Goal: Find specific page/section: Find specific page/section

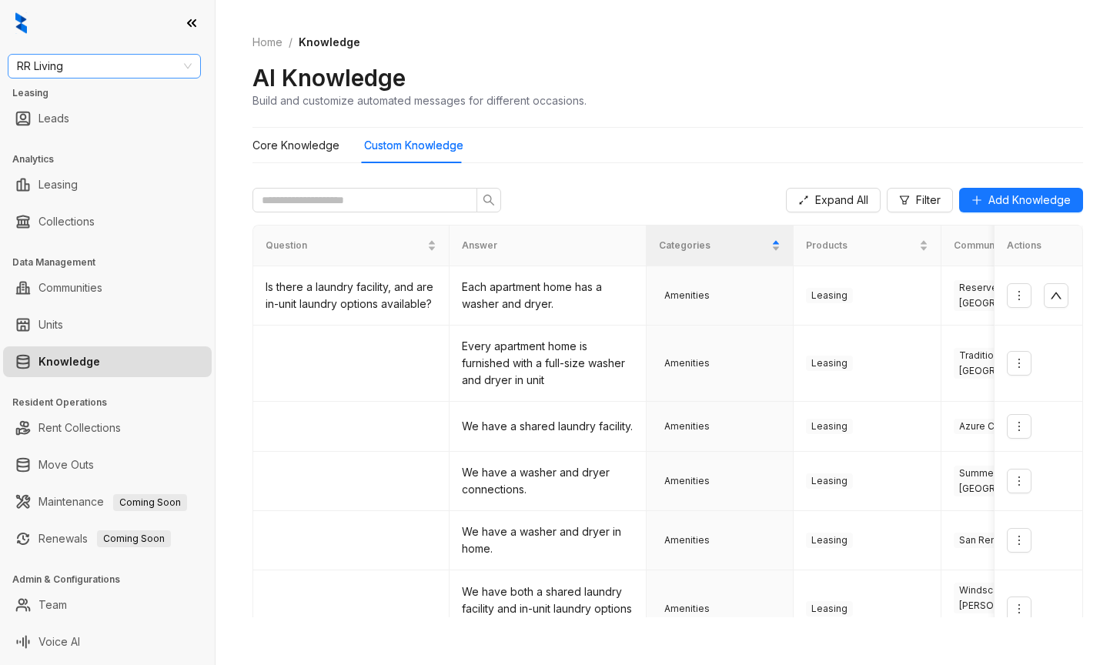
click at [127, 63] on span "RR Living" at bounding box center [104, 66] width 175 height 23
type input "****"
click at [118, 122] on div "Raintree Partners" at bounding box center [104, 121] width 169 height 17
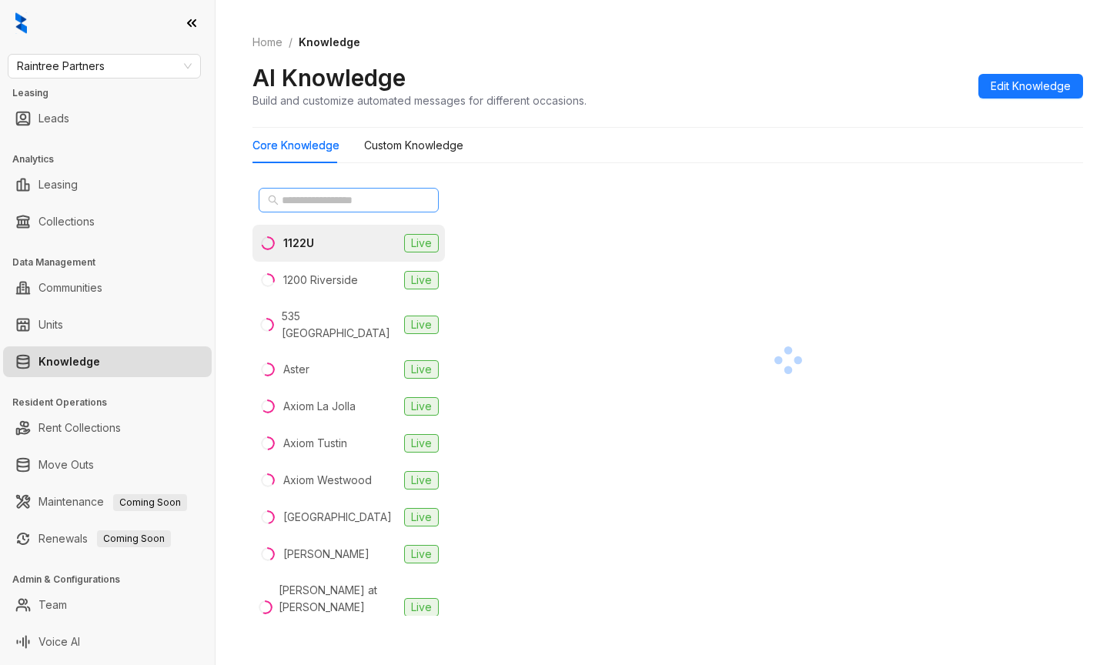
click at [323, 209] on span at bounding box center [349, 200] width 180 height 25
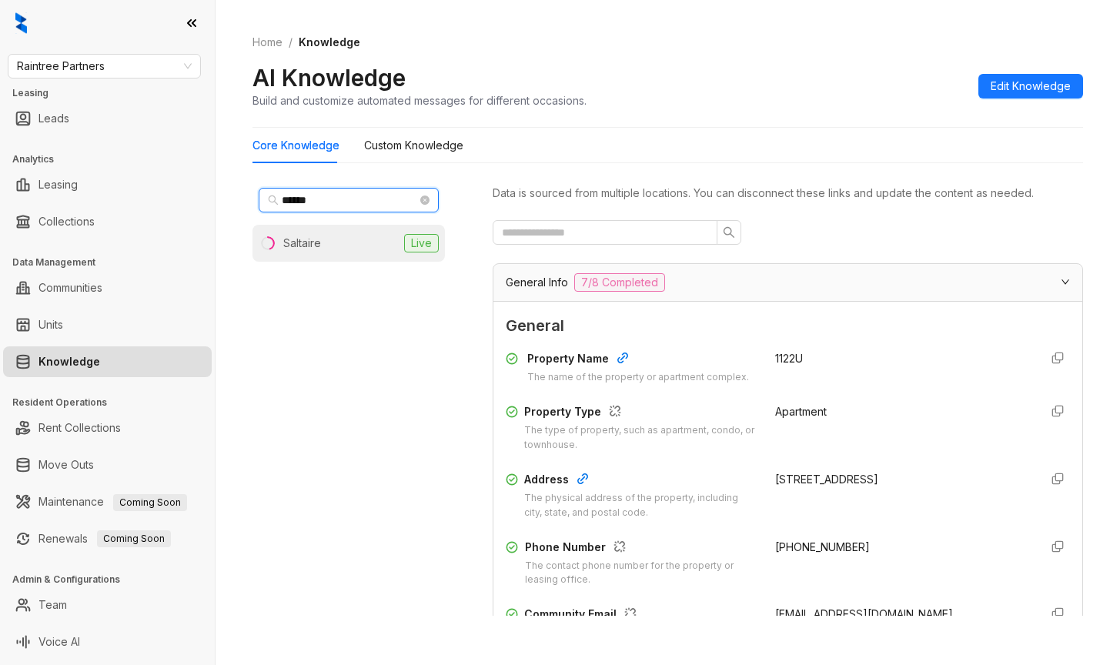
type input "******"
click at [329, 240] on li "Saltaire Live" at bounding box center [348, 243] width 192 height 37
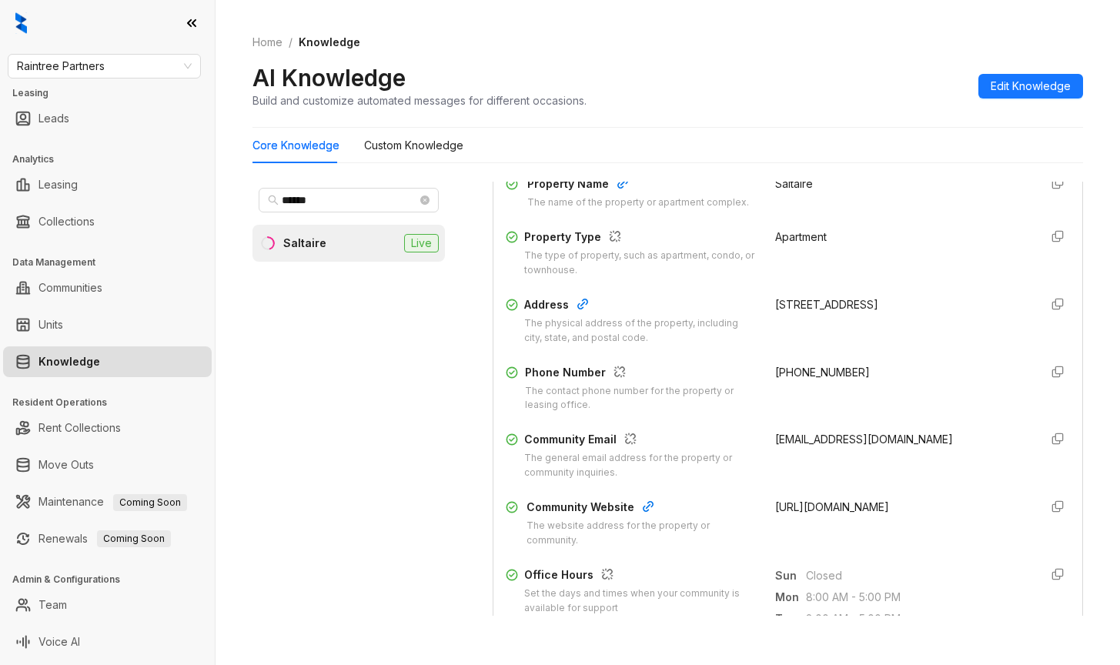
scroll to position [231, 0]
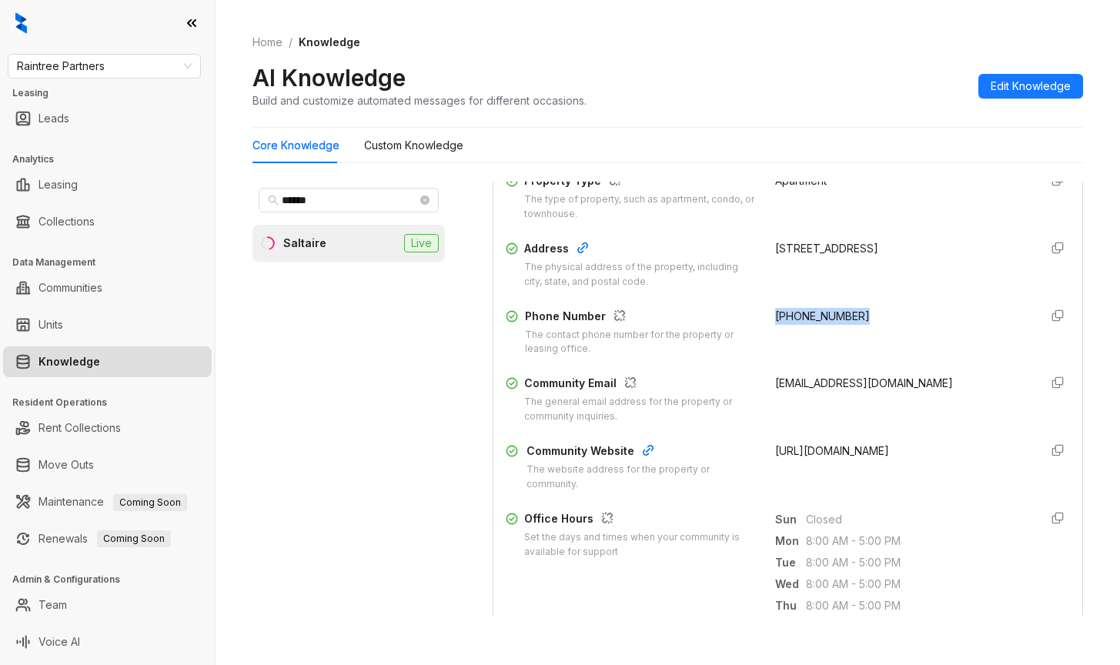
drag, startPoint x: 759, startPoint y: 309, endPoint x: 859, endPoint y: 332, distance: 102.5
click at [859, 332] on div "Phone Number The contact phone number for the property or leasing office. (424)…" at bounding box center [788, 332] width 564 height 49
copy span "(424) 247-7912"
click at [960, 314] on div "(424) 247-7912" at bounding box center [900, 332] width 251 height 49
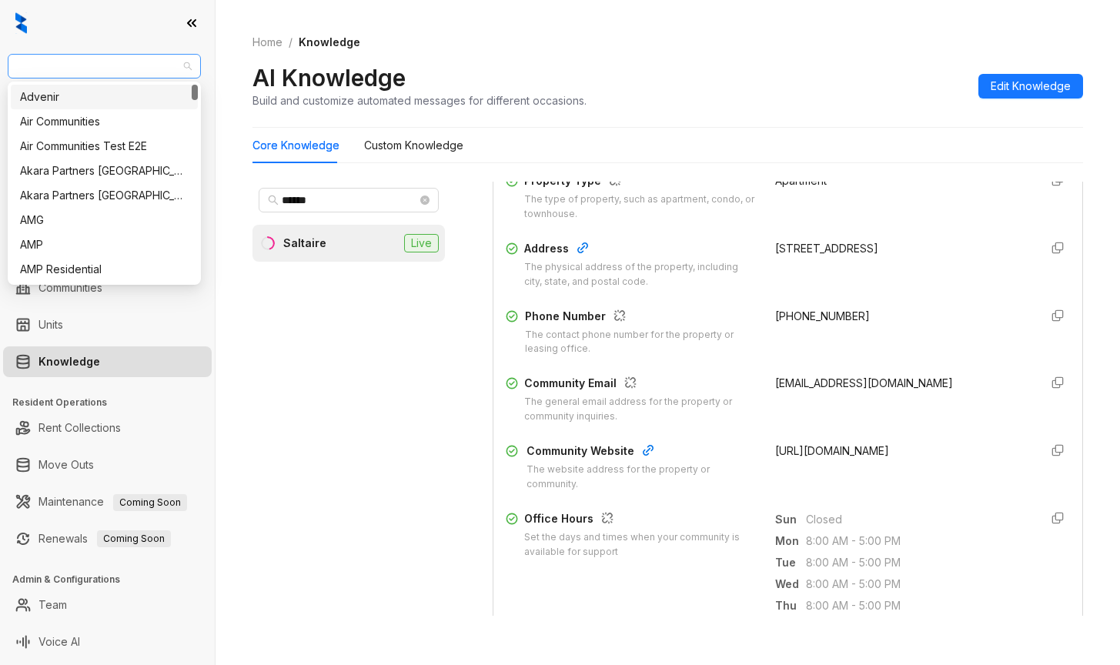
click at [129, 73] on span "Raintree Partners" at bounding box center [104, 66] width 175 height 23
type input "*"
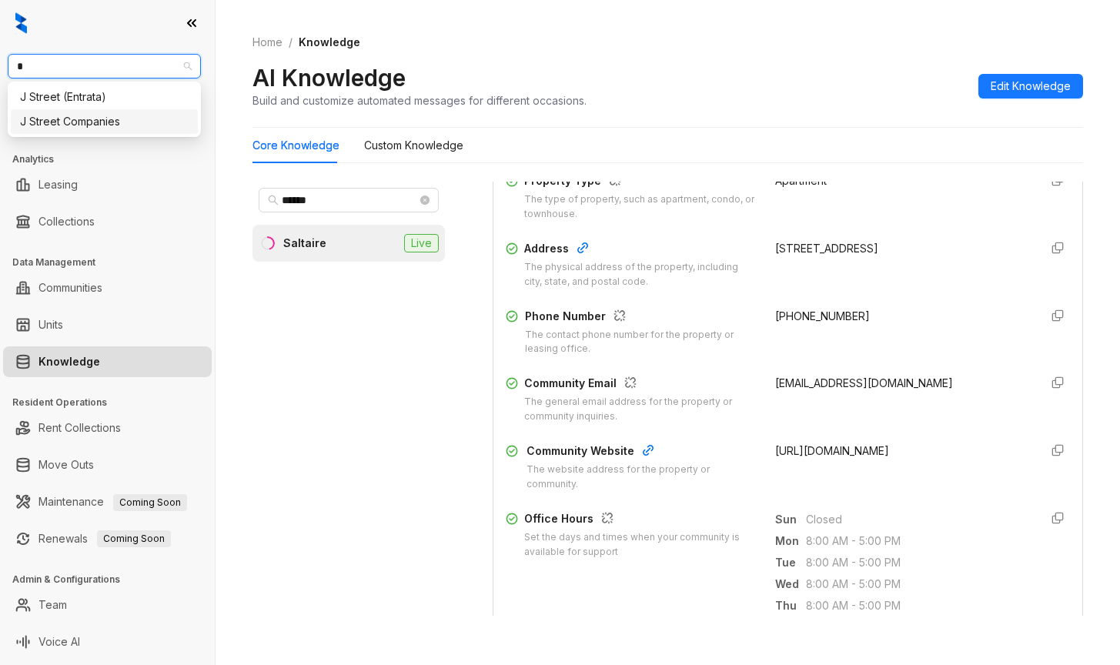
click at [98, 115] on div "J Street Companies" at bounding box center [104, 121] width 169 height 17
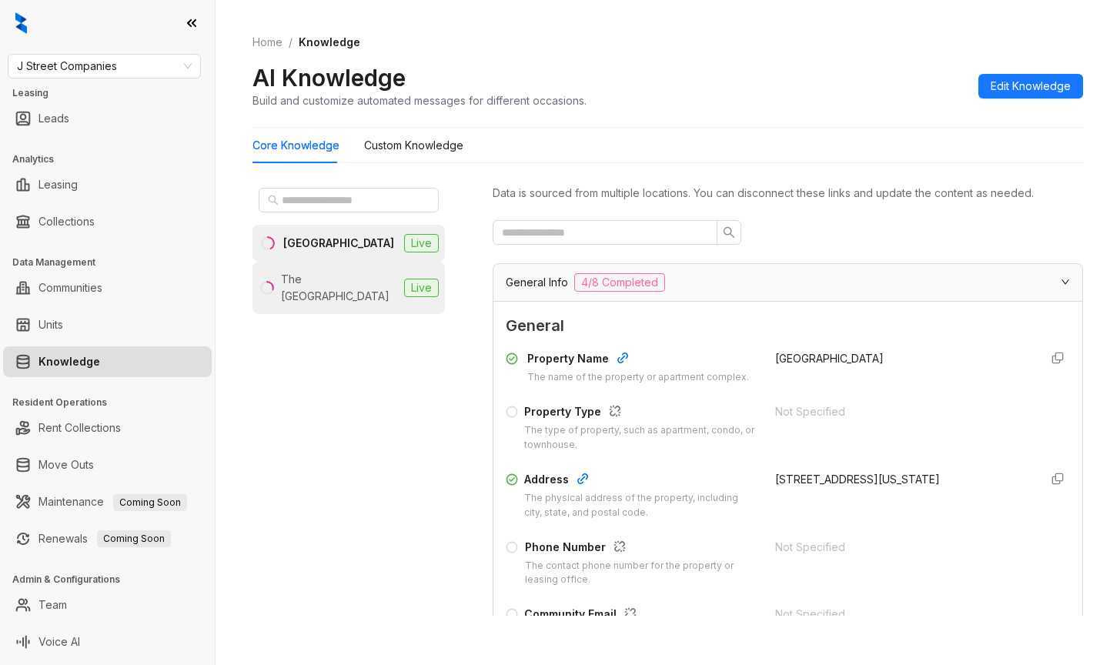
click at [324, 280] on div "The Mill Old Town" at bounding box center [339, 288] width 117 height 34
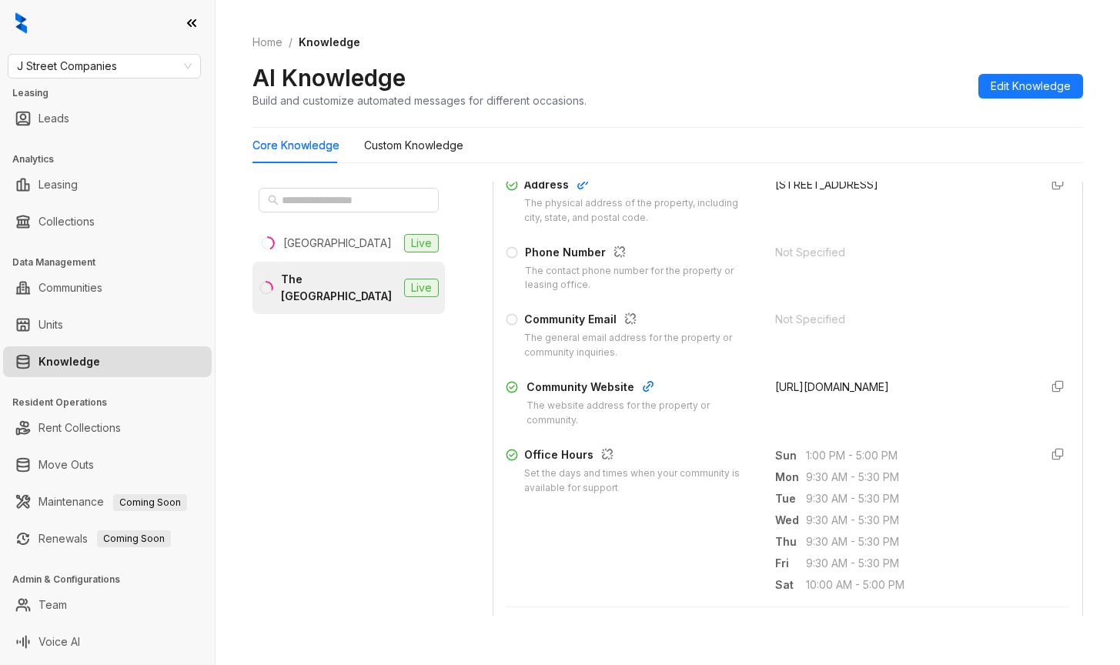
scroll to position [231, 0]
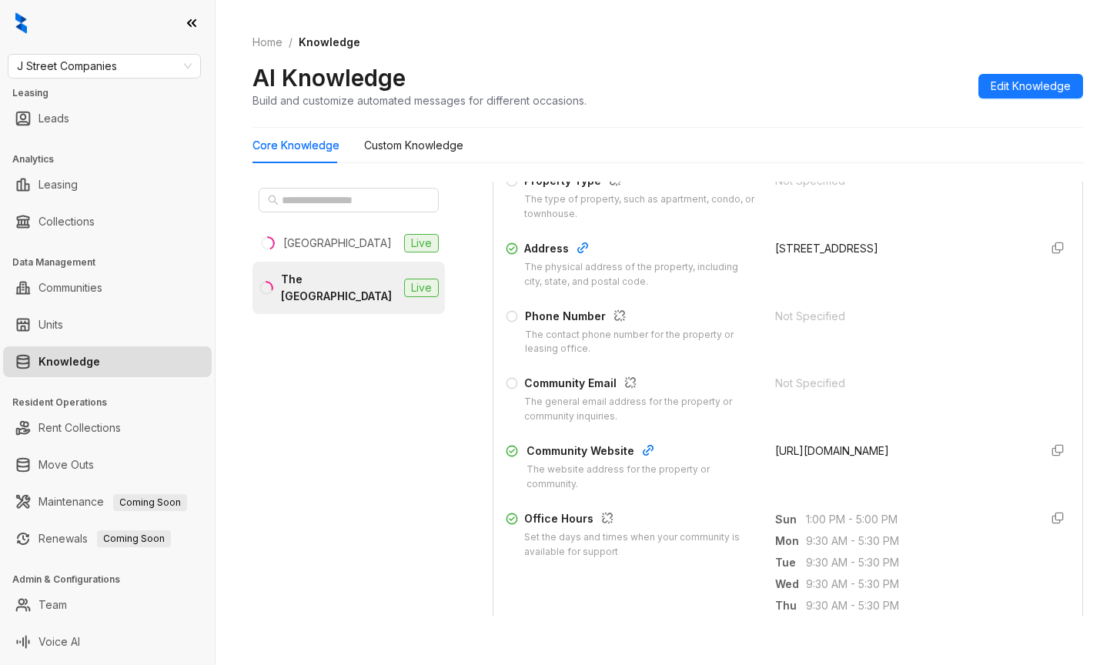
click at [947, 319] on div "Not Specified" at bounding box center [900, 316] width 251 height 17
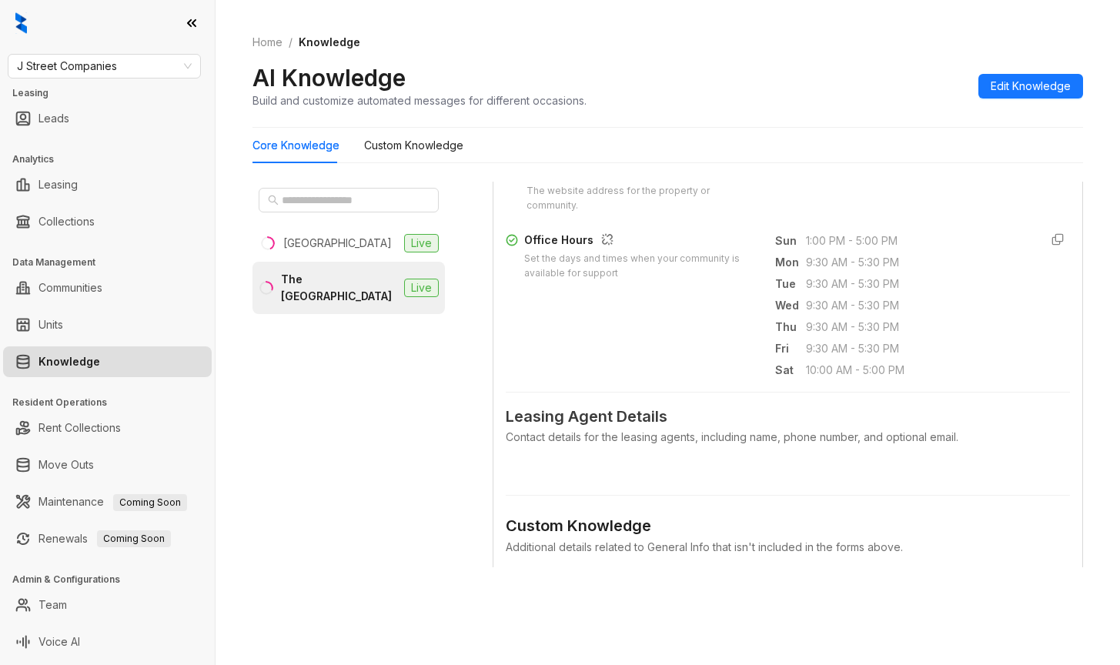
scroll to position [462, 0]
click at [909, 78] on div "AI Knowledge Build and customize automated messages for different occasions. Ed…" at bounding box center [667, 85] width 830 height 45
click at [970, 483] on div "Custom Knowledge Additional details related to General Info that isn't included…" at bounding box center [788, 603] width 564 height 255
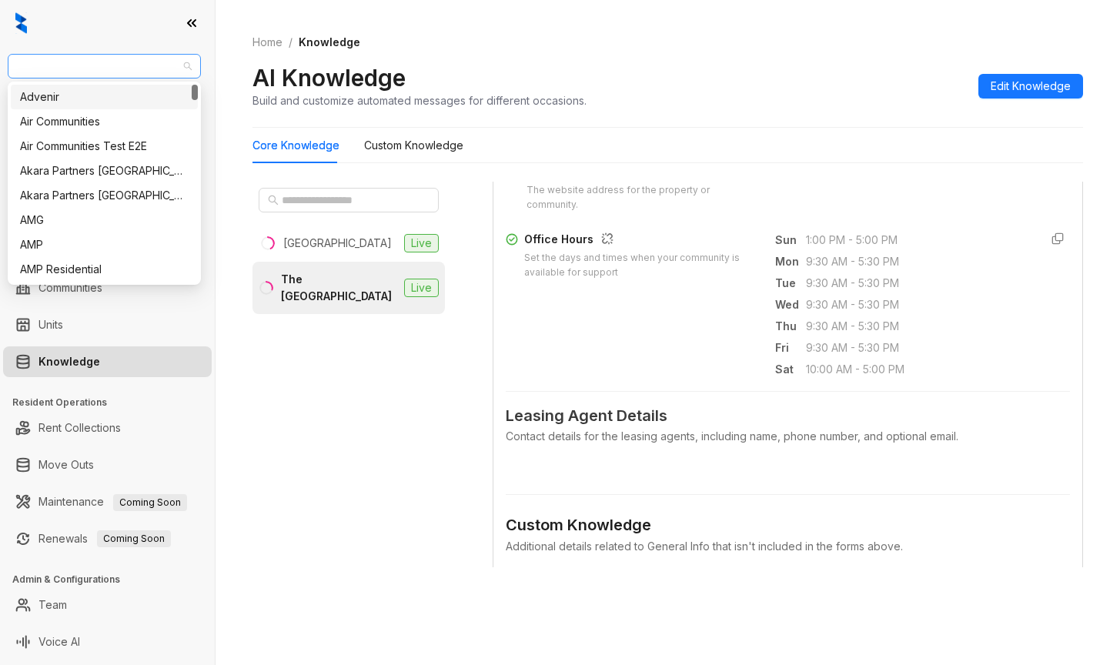
click at [129, 58] on span "J Street Companies" at bounding box center [104, 66] width 175 height 23
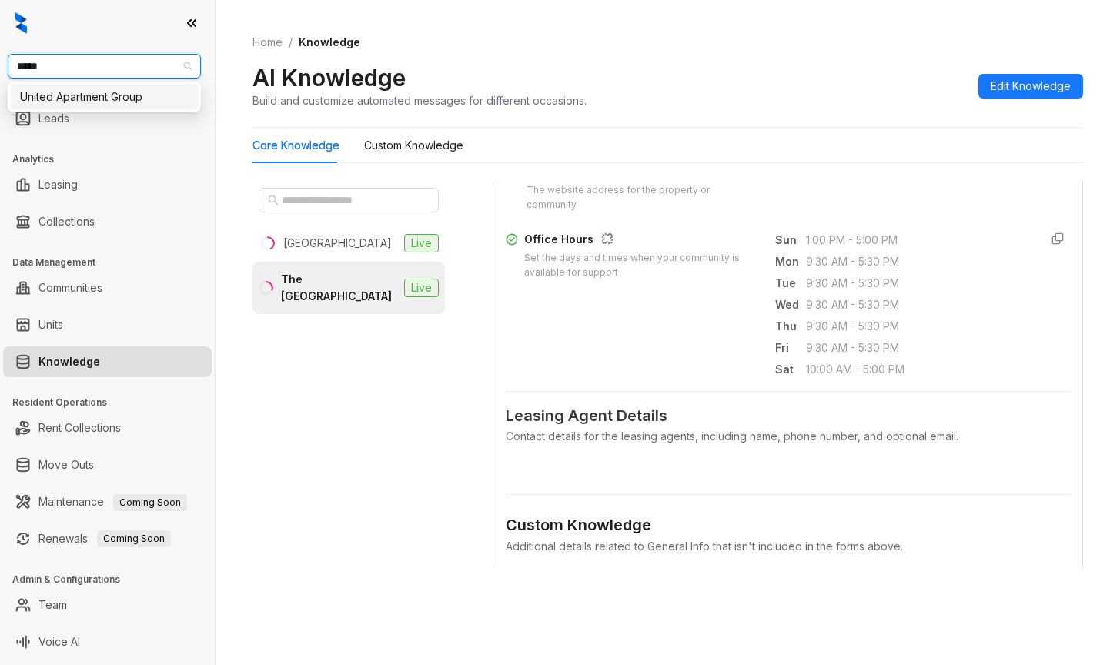
type input "******"
click at [97, 95] on div "United Apartment Group" at bounding box center [104, 96] width 169 height 17
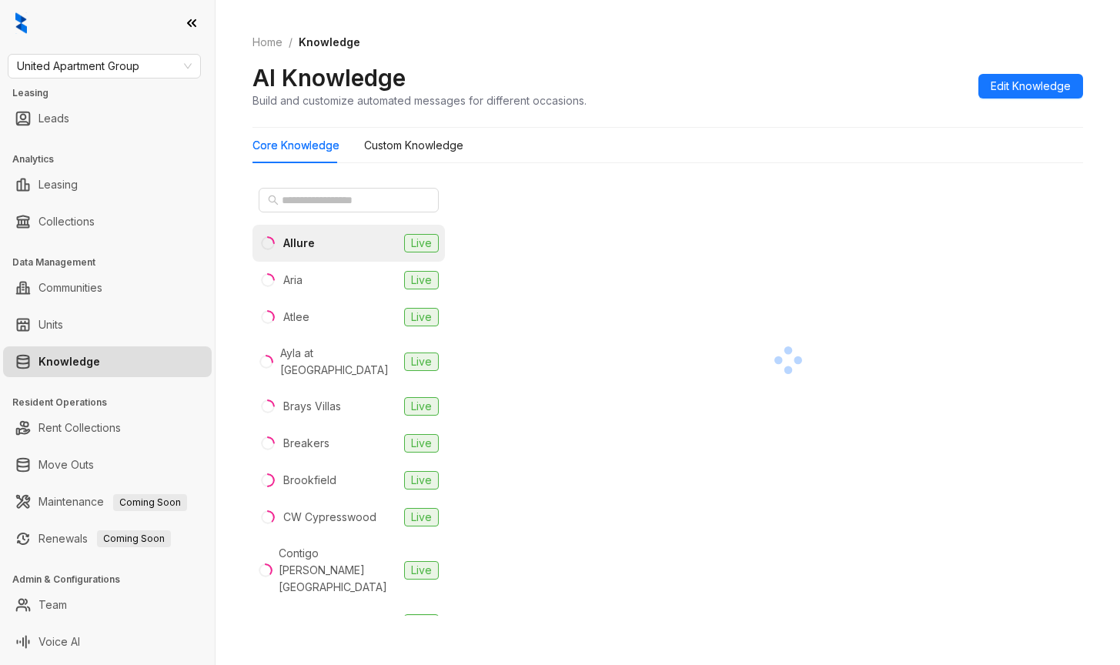
click at [890, 89] on div "AI Knowledge Build and customize automated messages for different occasions. Ed…" at bounding box center [667, 85] width 830 height 45
click at [300, 195] on input "text" at bounding box center [349, 200] width 135 height 17
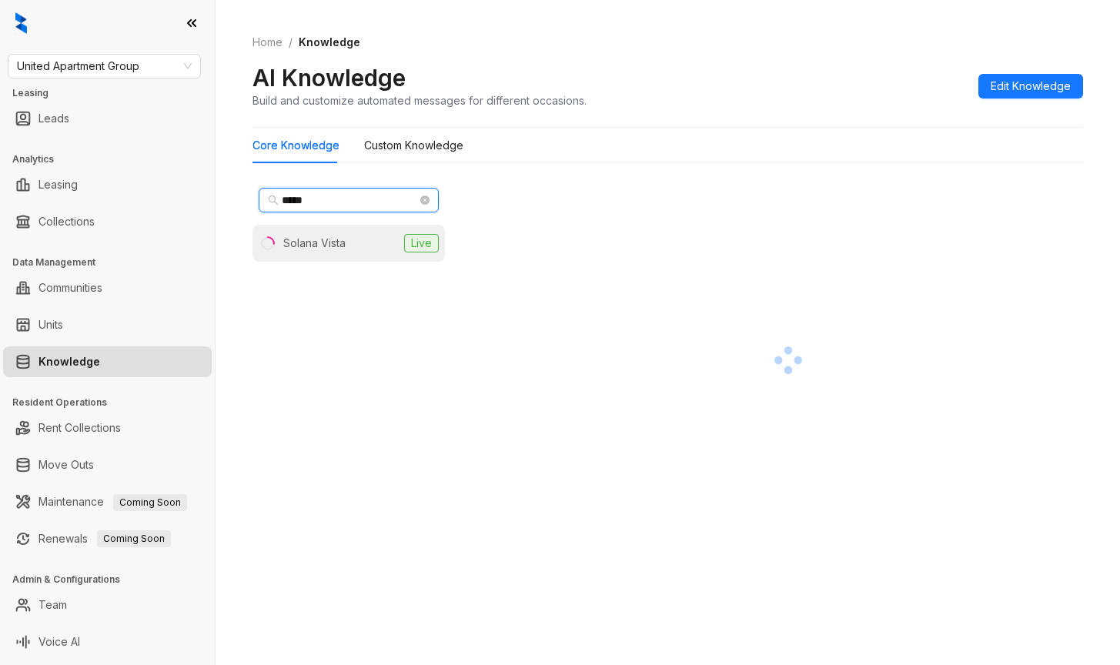
type input "*****"
click at [312, 245] on div "Solana Vista" at bounding box center [314, 243] width 62 height 17
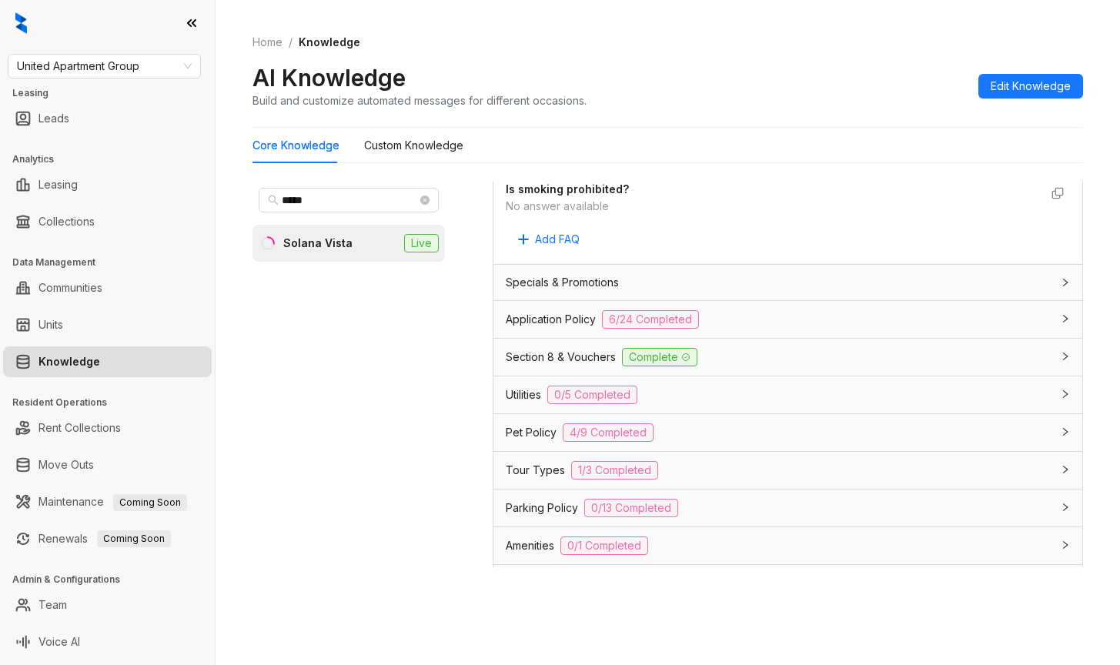
scroll to position [963, 0]
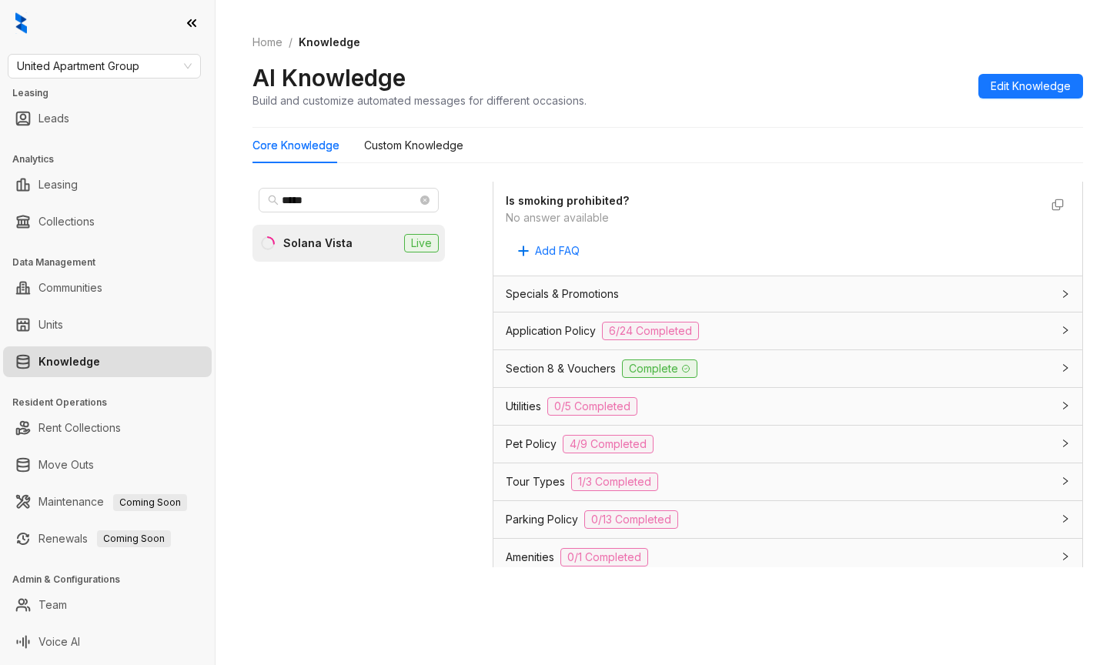
click at [522, 330] on span "Application Policy" at bounding box center [551, 330] width 90 height 17
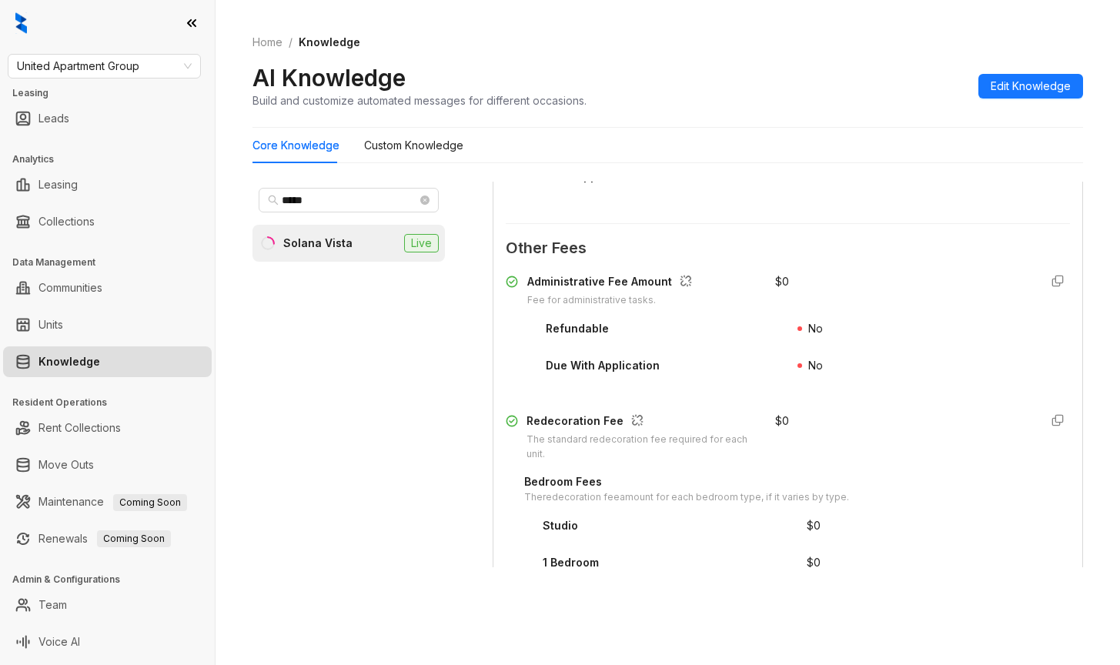
scroll to position [2271, 0]
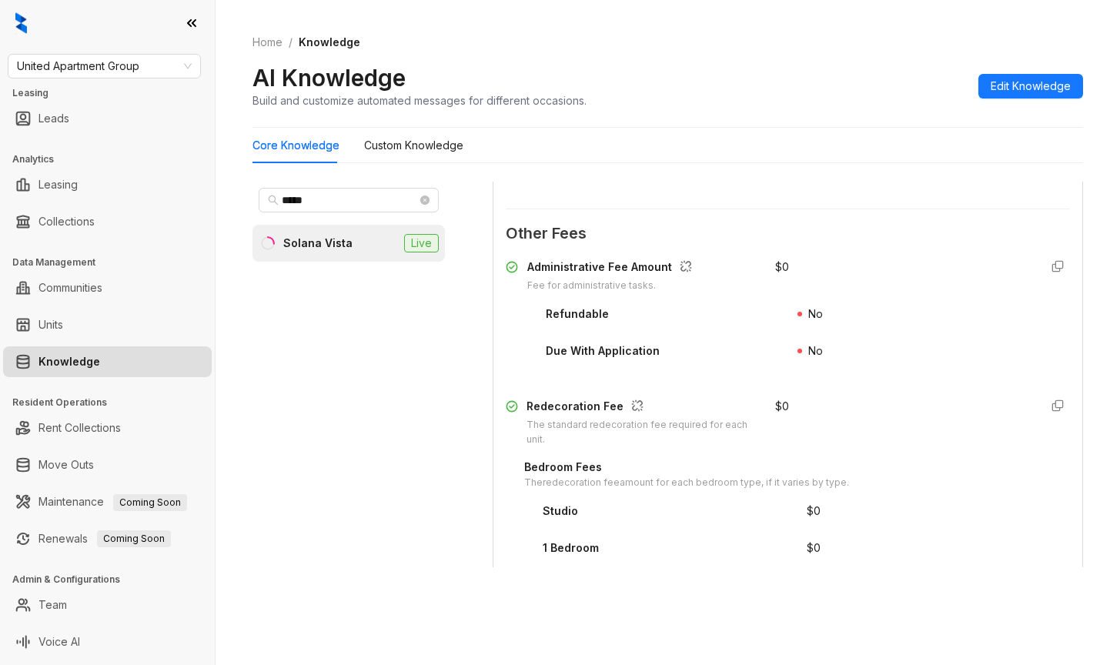
drag, startPoint x: 980, startPoint y: 366, endPoint x: 1019, endPoint y: 190, distance: 180.5
click at [980, 363] on div "No" at bounding box center [933, 354] width 273 height 25
click at [946, 274] on div "$ 0" at bounding box center [900, 276] width 251 height 35
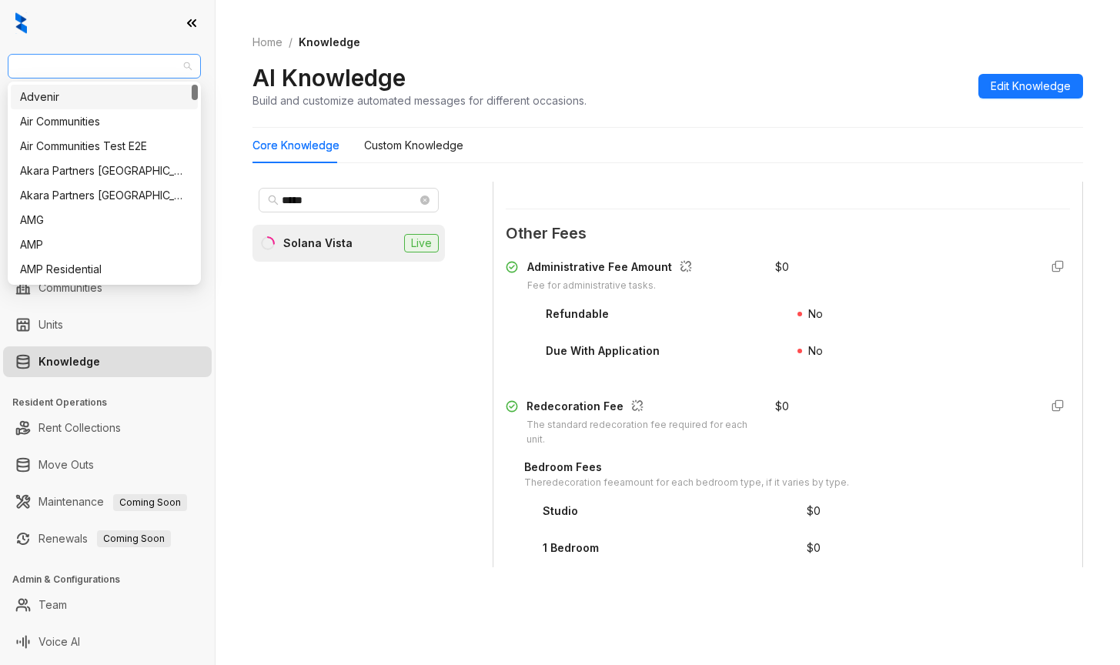
click at [164, 68] on span "United Apartment Group" at bounding box center [104, 66] width 175 height 23
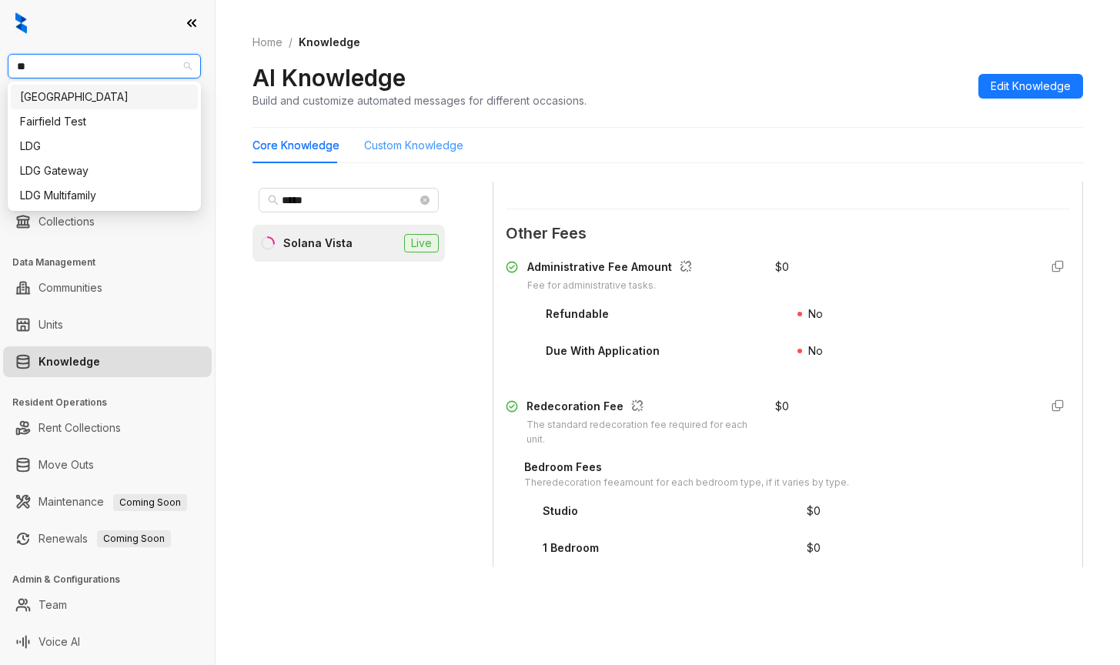
type input "***"
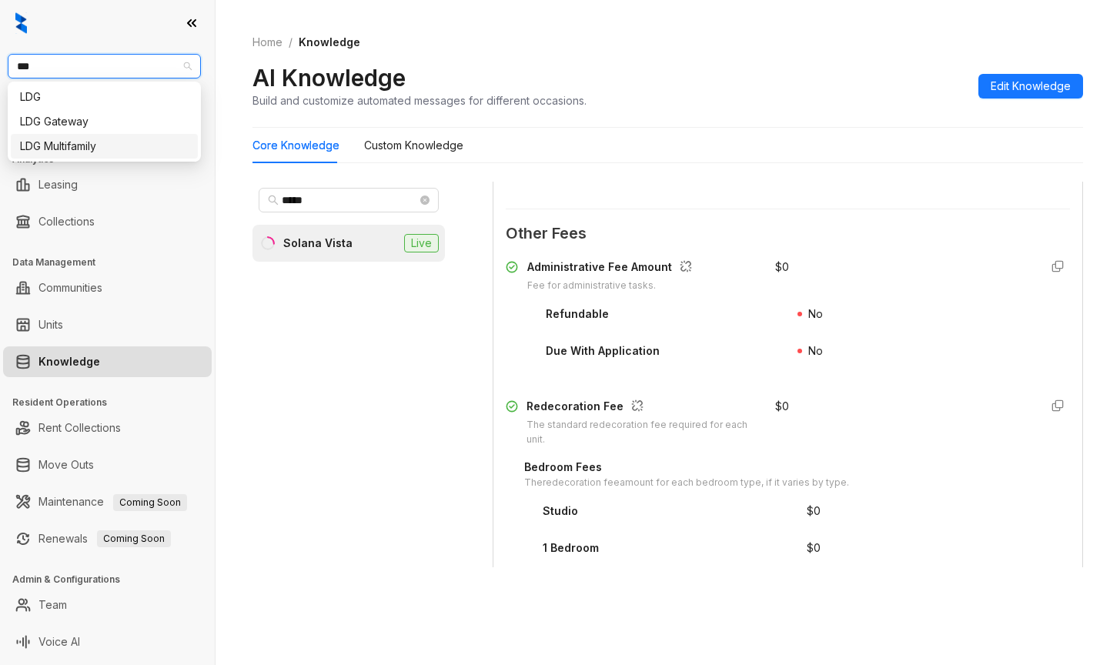
click at [78, 152] on div "LDG Multifamily" at bounding box center [104, 146] width 169 height 17
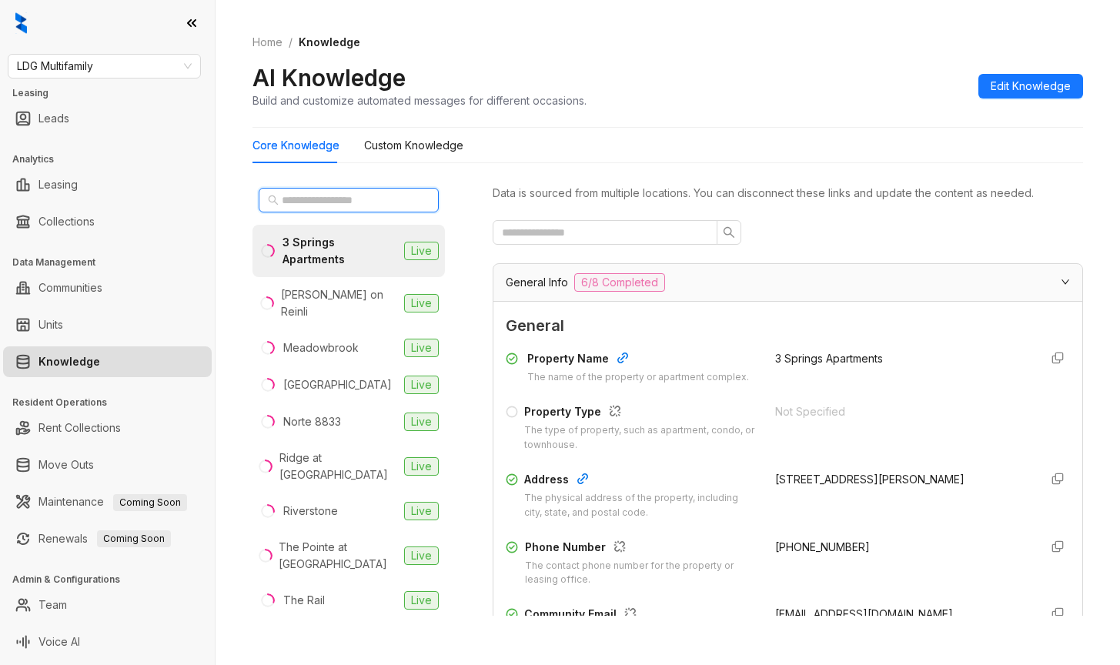
click at [356, 199] on input "text" at bounding box center [349, 200] width 135 height 17
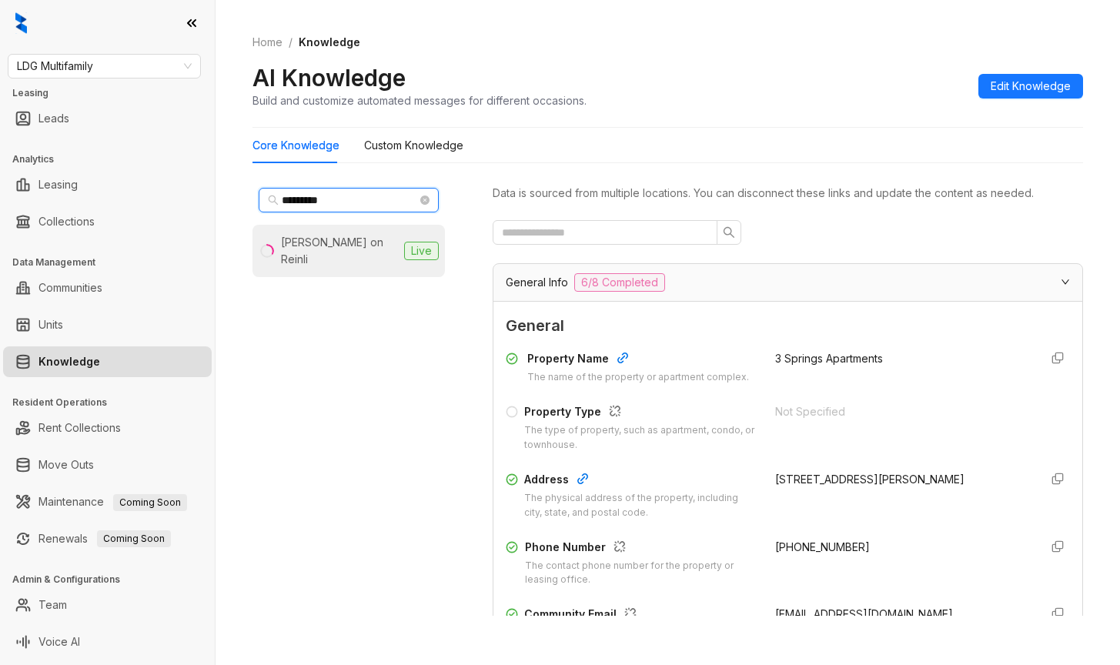
type input "*********"
click at [335, 249] on div "[PERSON_NAME] on Reinli" at bounding box center [339, 251] width 117 height 34
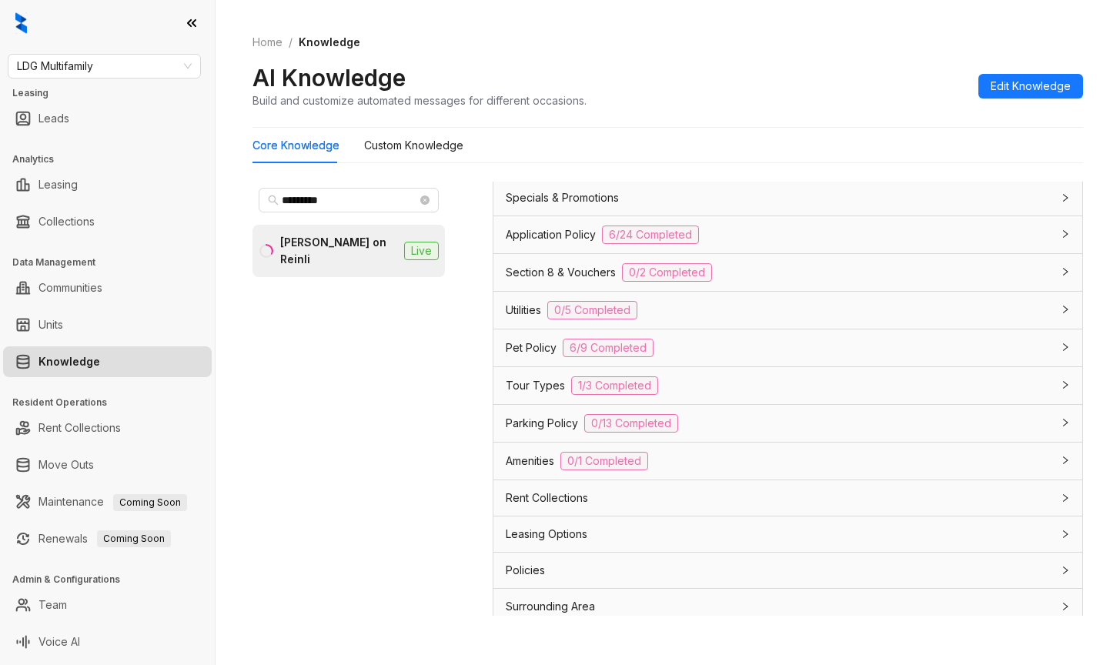
scroll to position [1077, 0]
click at [525, 231] on span "Application Policy" at bounding box center [551, 232] width 90 height 17
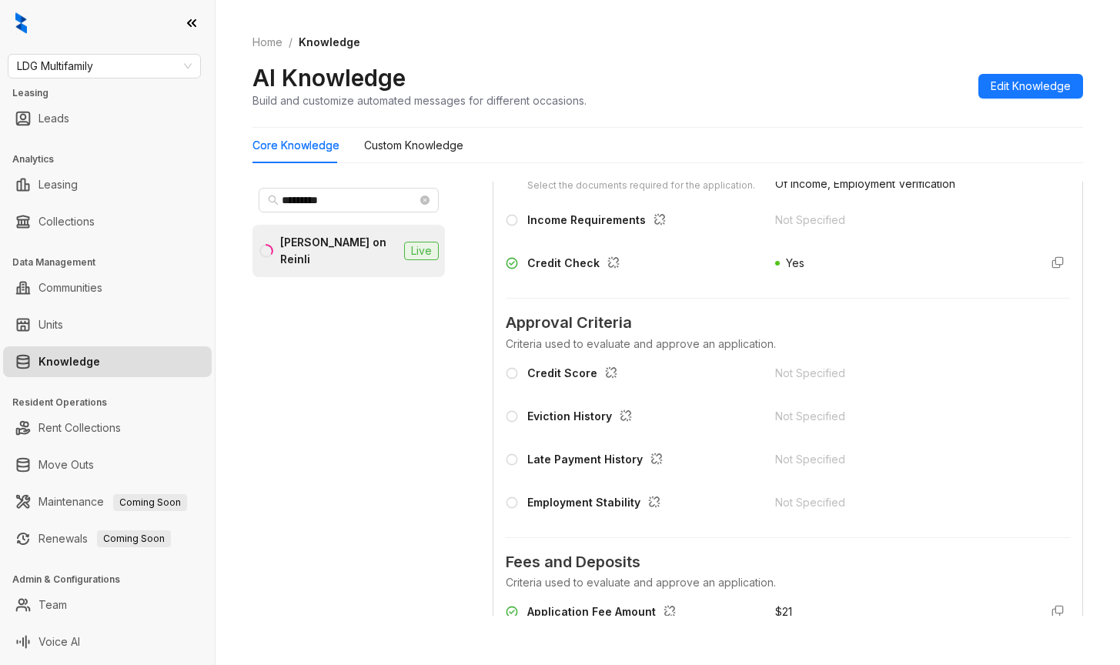
scroll to position [1308, 0]
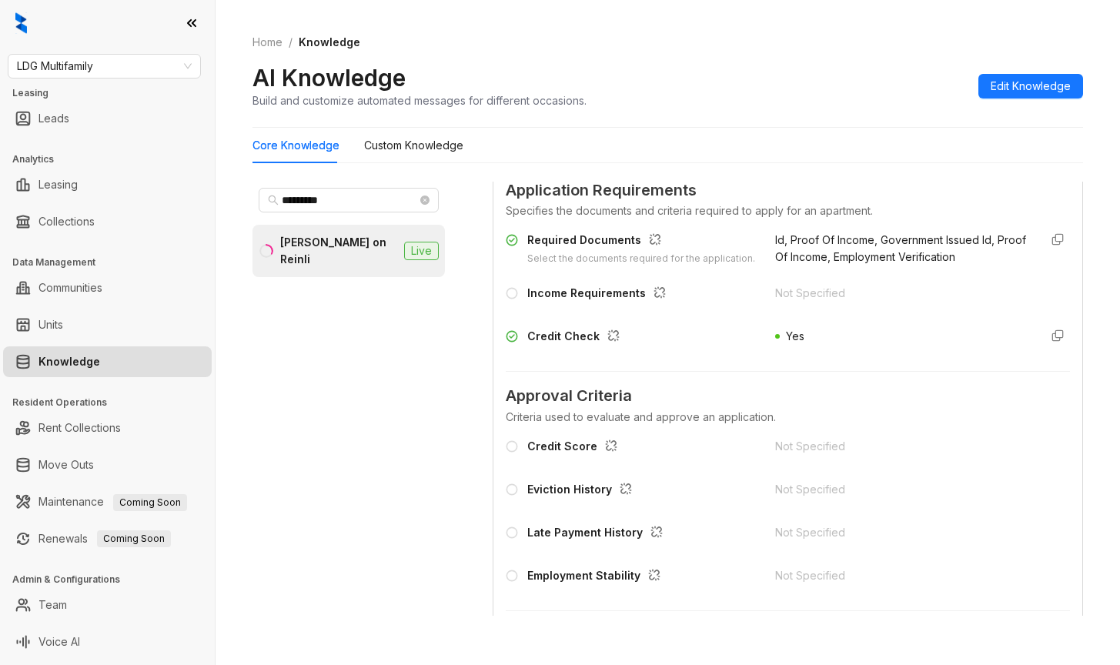
click at [913, 348] on div "Yes" at bounding box center [900, 340] width 251 height 25
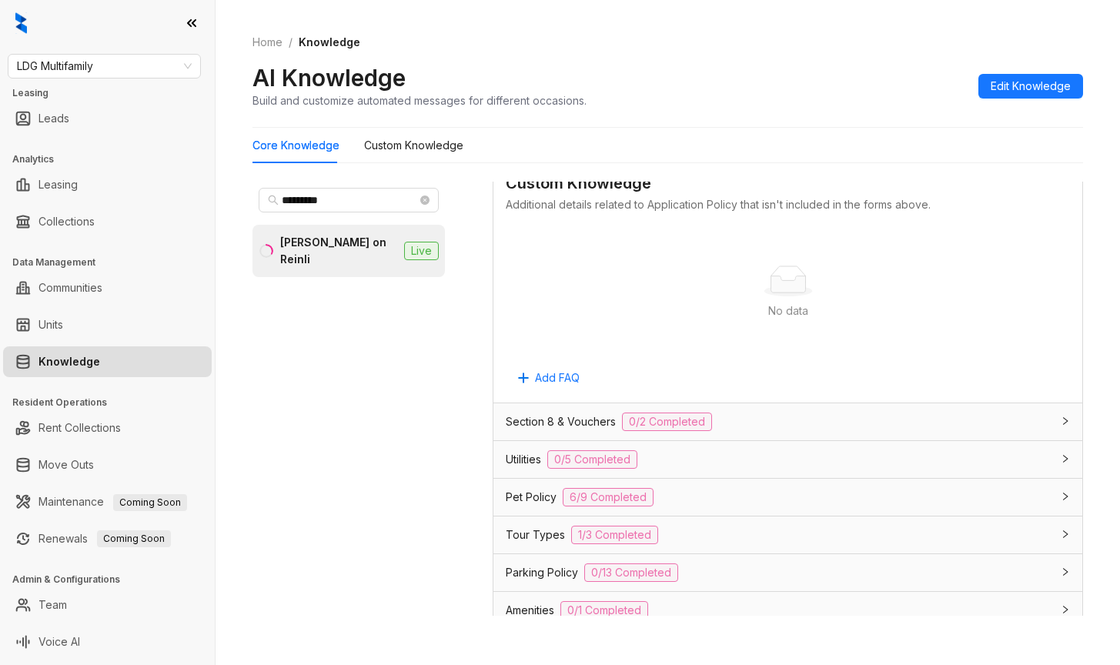
scroll to position [2924, 0]
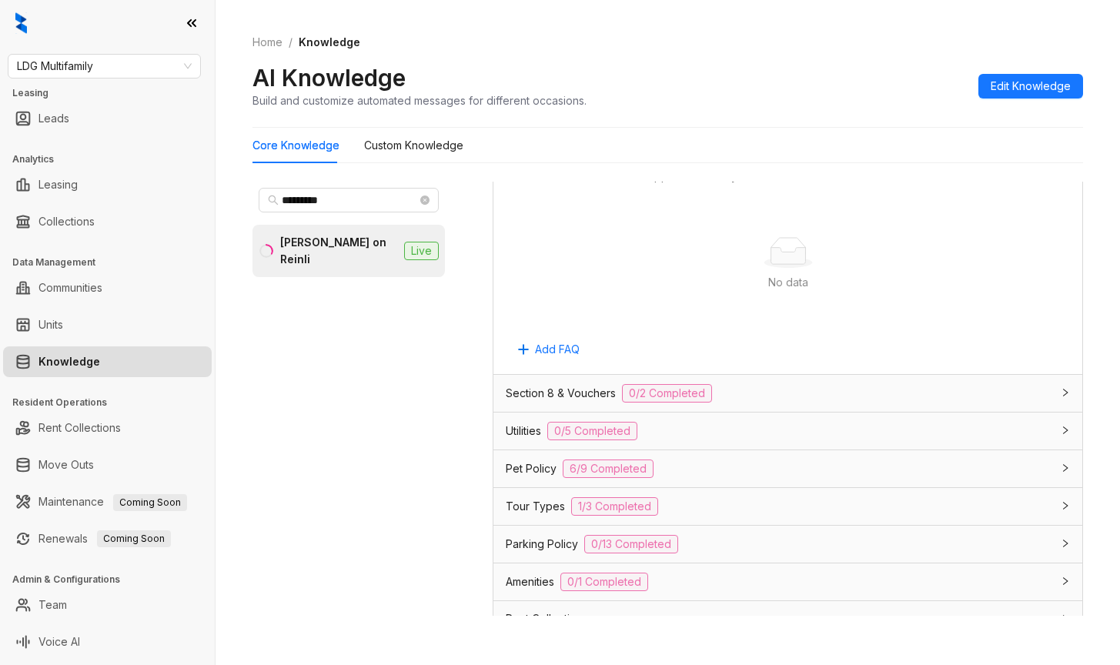
click at [529, 402] on span "Section 8 & Vouchers" at bounding box center [561, 393] width 110 height 17
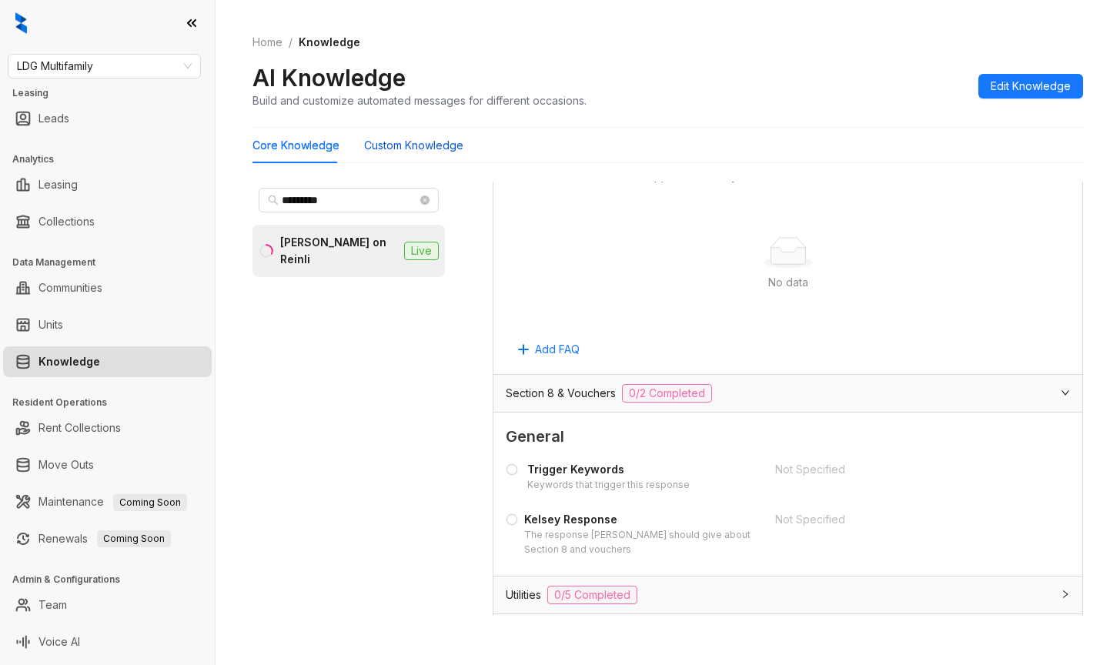
click at [412, 144] on Knowledge "Custom Knowledge" at bounding box center [413, 145] width 99 height 17
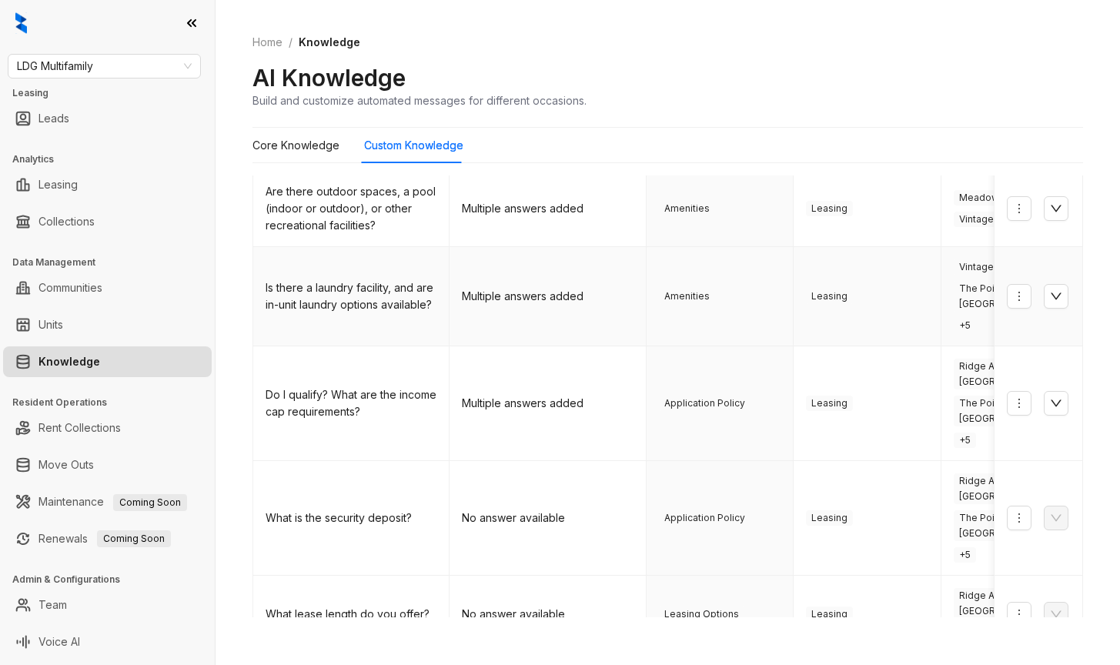
scroll to position [231, 0]
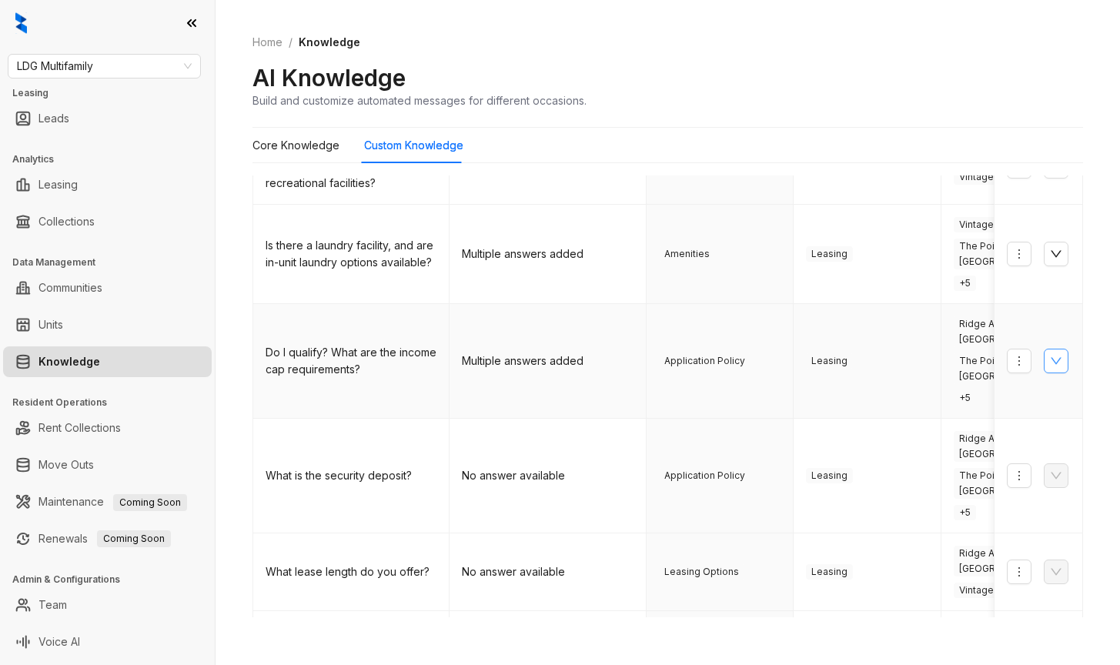
click at [1050, 355] on icon "down" at bounding box center [1056, 361] width 12 height 12
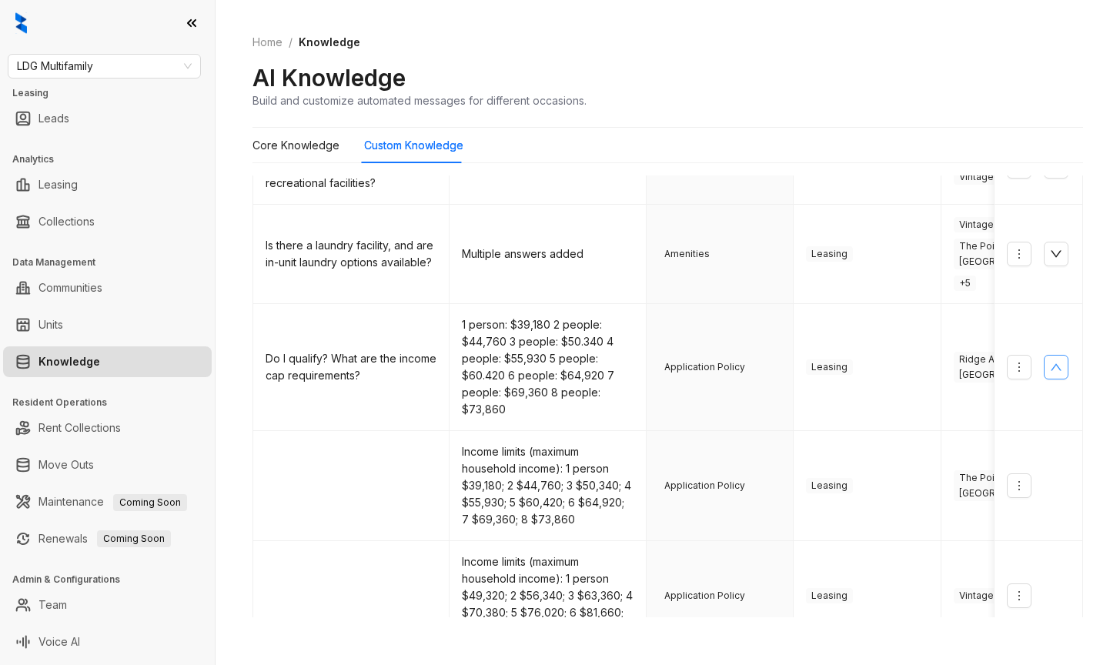
click at [871, 138] on div "Core Knowledge Custom Knowledge" at bounding box center [667, 145] width 830 height 35
drag, startPoint x: 920, startPoint y: 90, endPoint x: 915, endPoint y: 77, distance: 14.1
click at [918, 87] on div "AI Knowledge Build and customize automated messages for different occasions." at bounding box center [667, 85] width 830 height 45
click at [933, 72] on div "AI Knowledge Build and customize automated messages for different occasions." at bounding box center [667, 85] width 830 height 45
click at [885, 249] on div "Leasing" at bounding box center [867, 253] width 122 height 15
